Goal: Task Accomplishment & Management: Complete application form

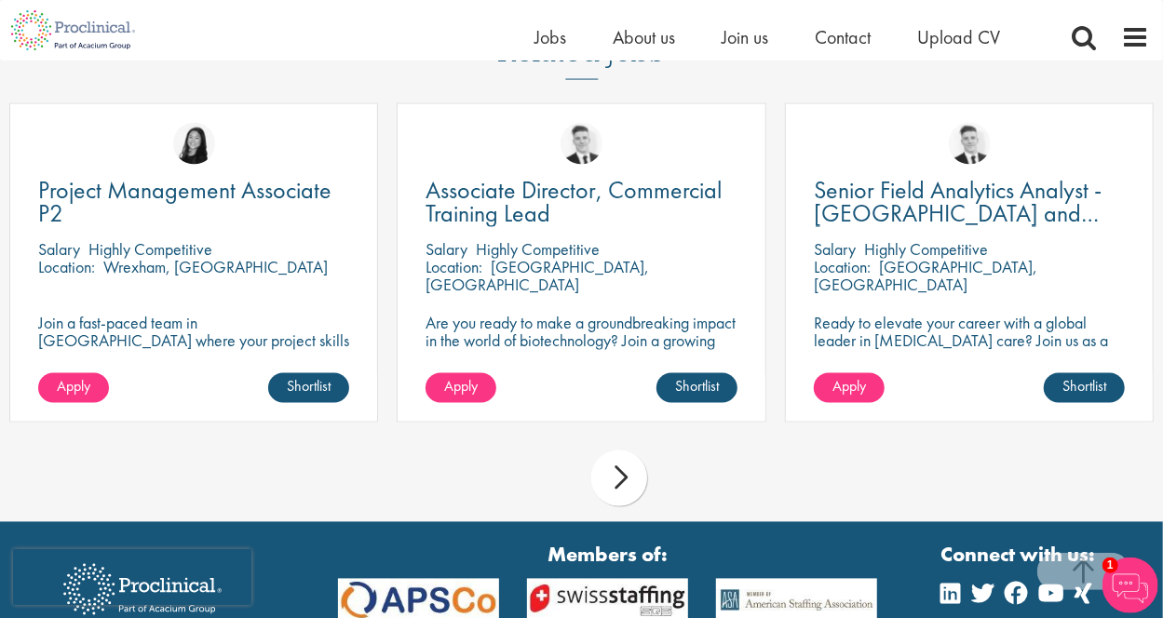
scroll to position [1511, 0]
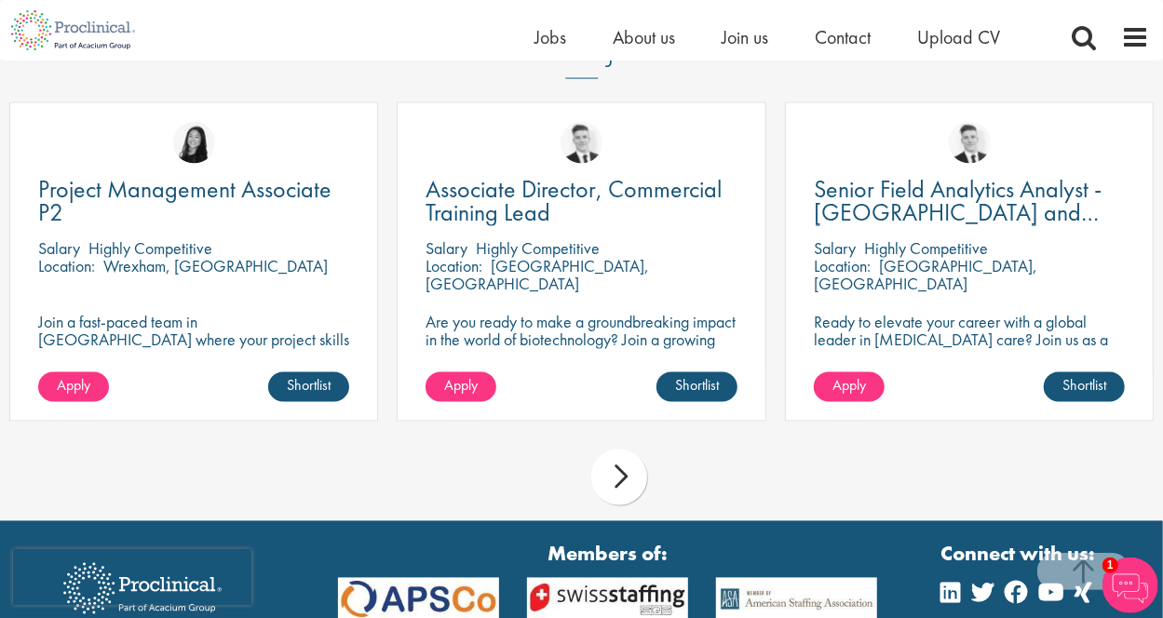
click at [617, 457] on div "next" at bounding box center [619, 478] width 56 height 56
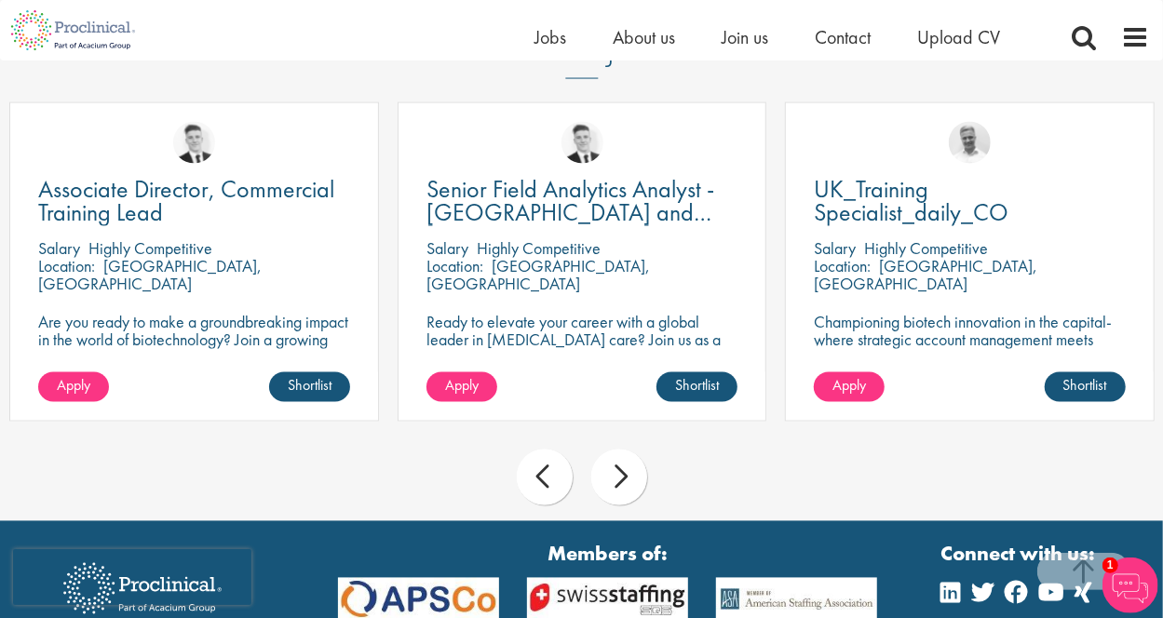
click at [617, 457] on div "next" at bounding box center [619, 478] width 56 height 56
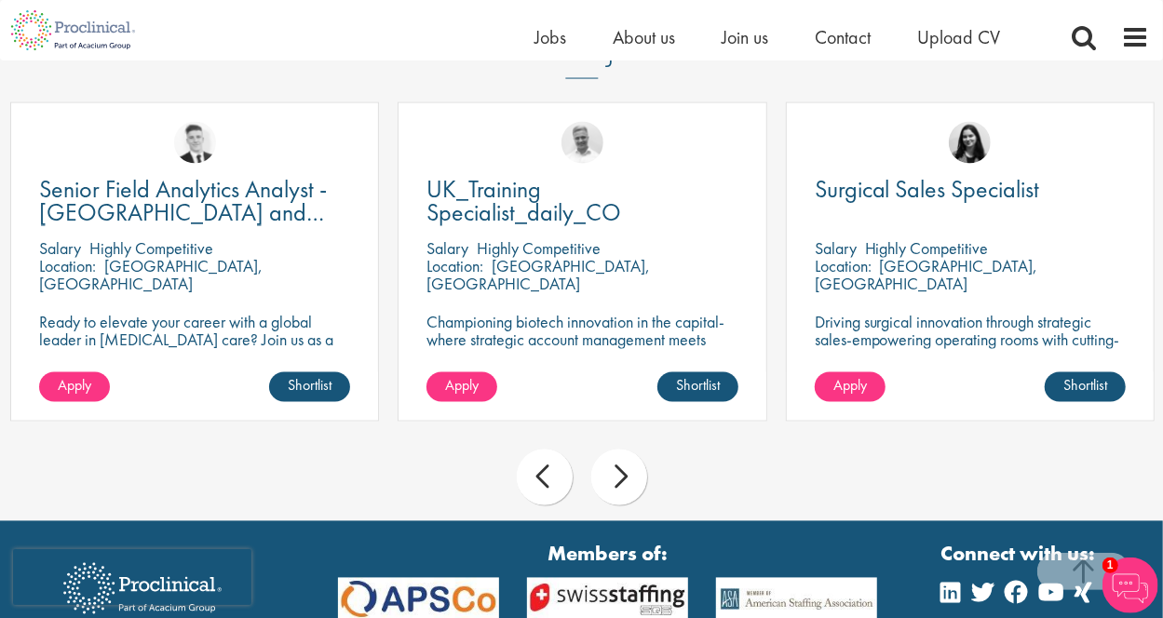
click at [617, 457] on div "next" at bounding box center [619, 478] width 56 height 56
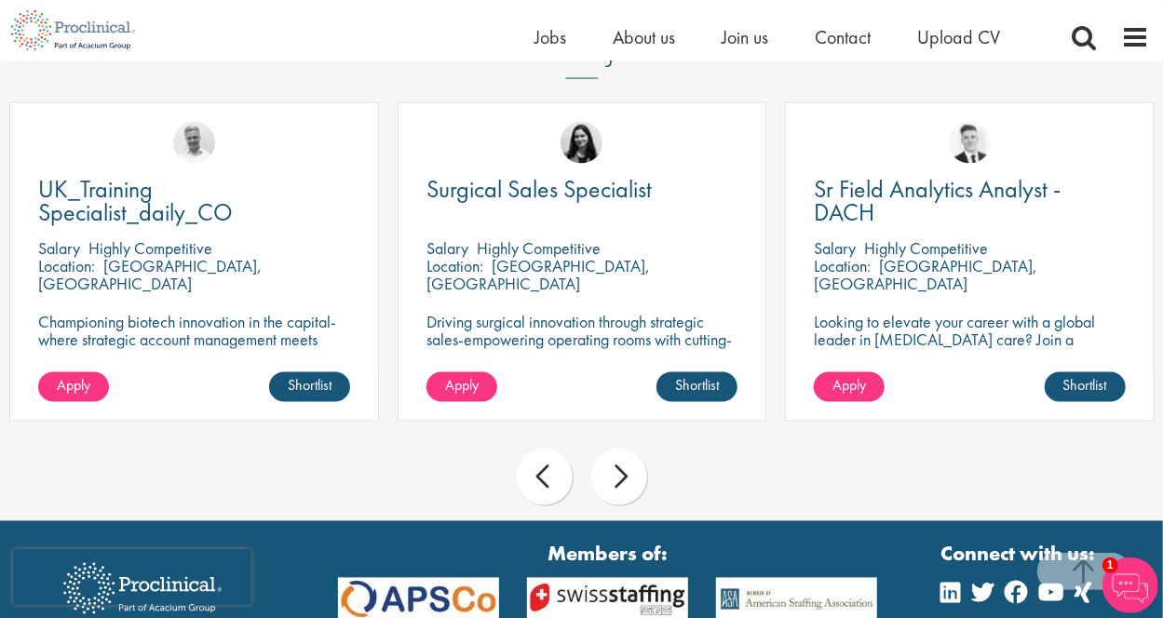
click at [617, 457] on div "next" at bounding box center [619, 478] width 56 height 56
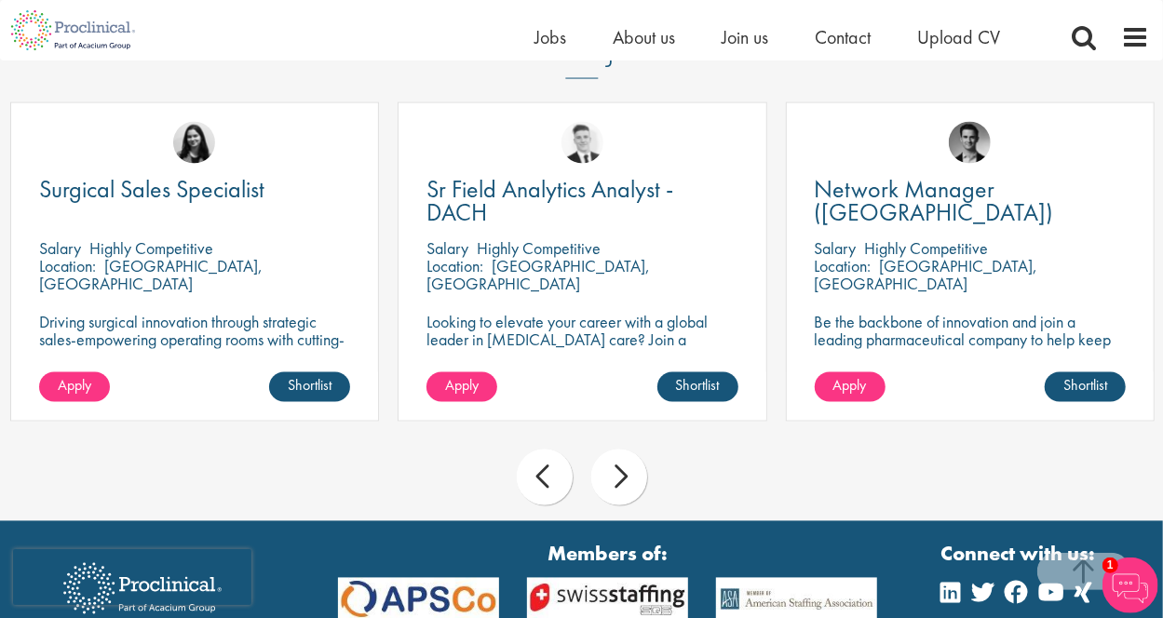
click at [617, 457] on div "next" at bounding box center [619, 478] width 56 height 56
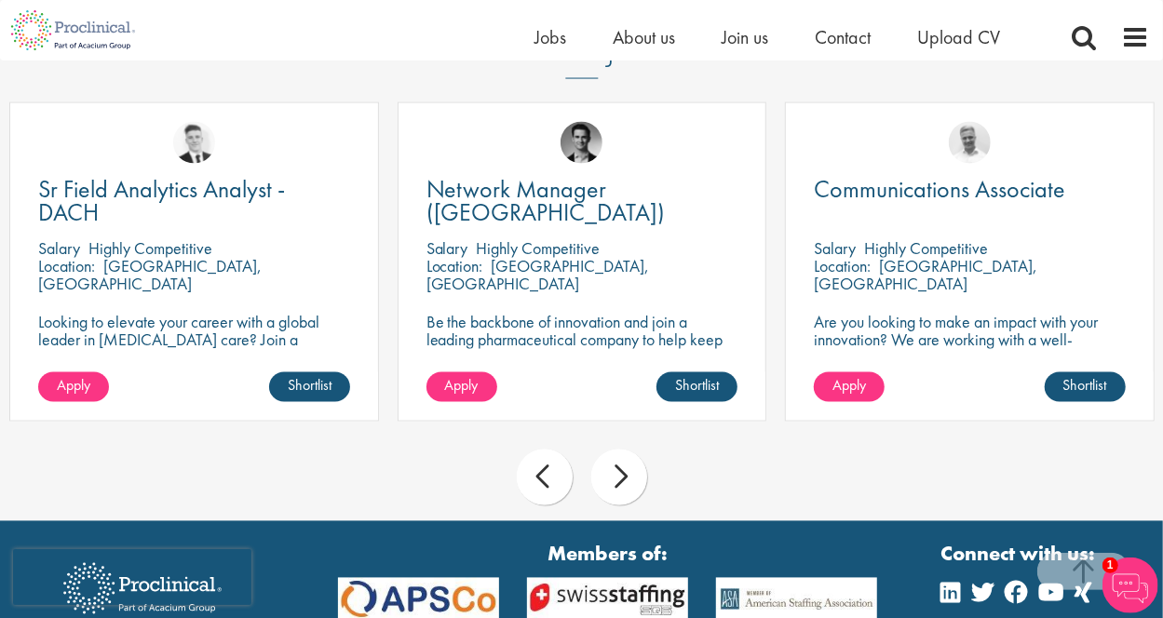
click at [617, 457] on div "next" at bounding box center [619, 478] width 56 height 56
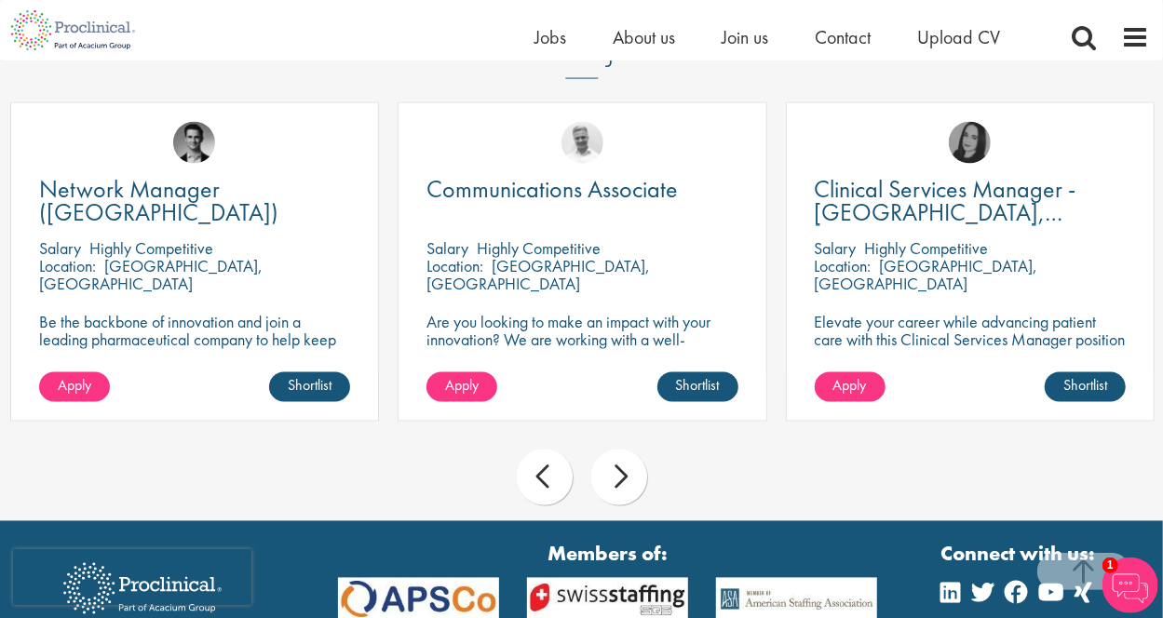
click at [617, 457] on div "next" at bounding box center [619, 478] width 56 height 56
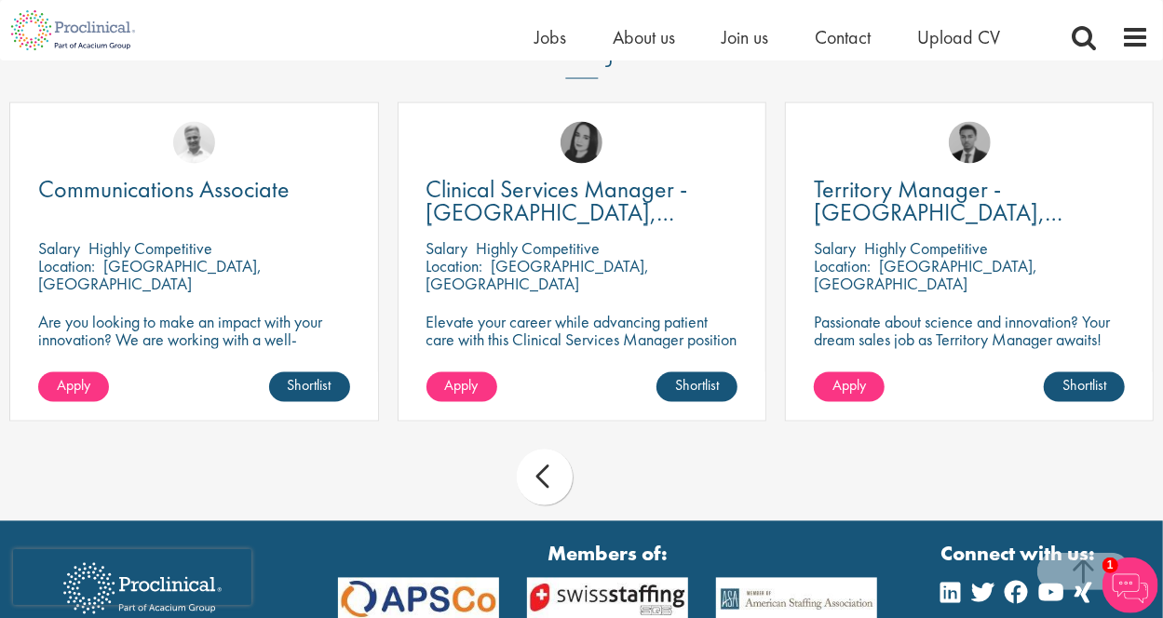
click at [617, 457] on div "prev next" at bounding box center [581, 481] width 1163 height 81
